Goal: Task Accomplishment & Management: Use online tool/utility

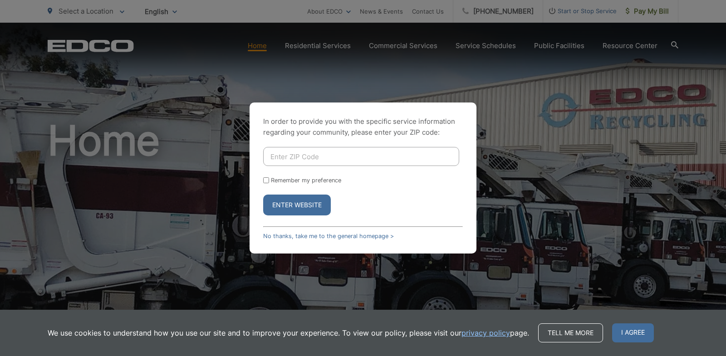
click at [336, 153] on input "Enter ZIP Code" at bounding box center [361, 156] width 196 height 19
type input "91977"
click at [275, 204] on button "Enter Website" at bounding box center [297, 205] width 68 height 21
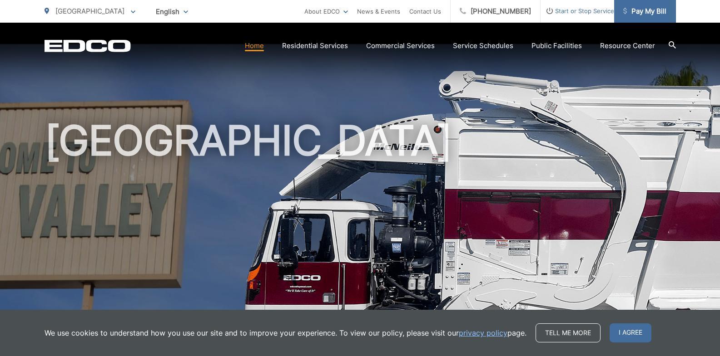
click at [639, 10] on span "Pay My Bill" at bounding box center [644, 11] width 43 height 11
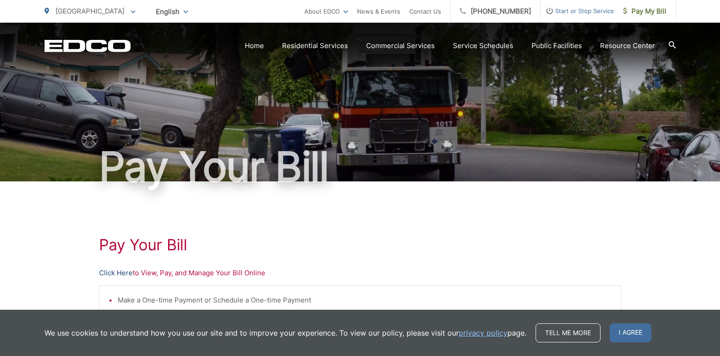
click at [115, 272] on link "Click Here" at bounding box center [116, 273] width 34 height 11
